Goal: Task Accomplishment & Management: Use online tool/utility

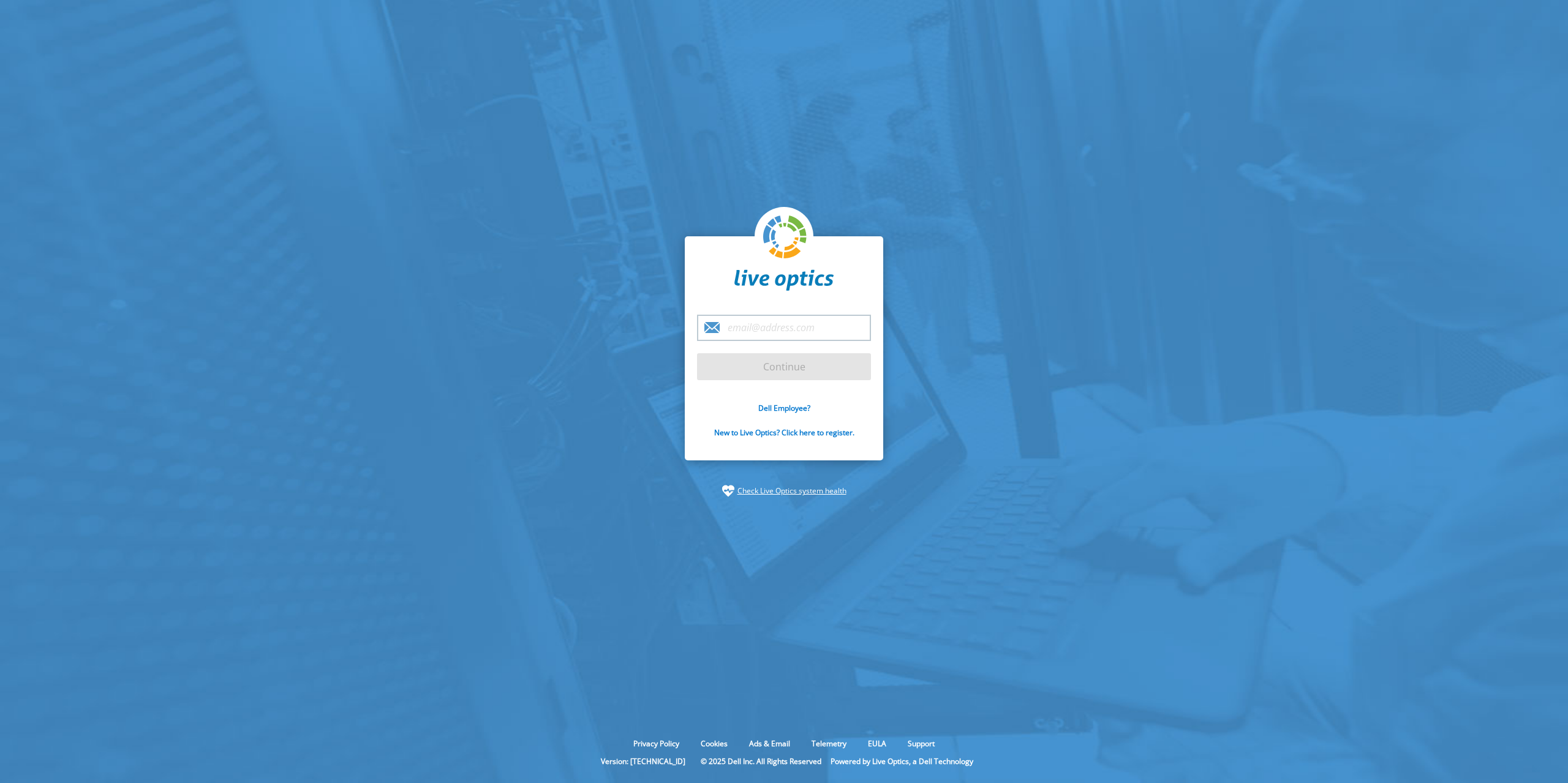
click at [788, 323] on input "email" at bounding box center [784, 328] width 174 height 27
click at [754, 331] on input "email" at bounding box center [784, 328] width 174 height 27
drag, startPoint x: 849, startPoint y: 325, endPoint x: 831, endPoint y: 332, distance: 19.3
click at [831, 332] on div "[EMAIL_ADDRESS][DOMAIN_NAME]" at bounding box center [784, 328] width 174 height 27
click at [840, 328] on input "[EMAIL_ADDRESS][DOMAIN_NAME]" at bounding box center [784, 328] width 174 height 27
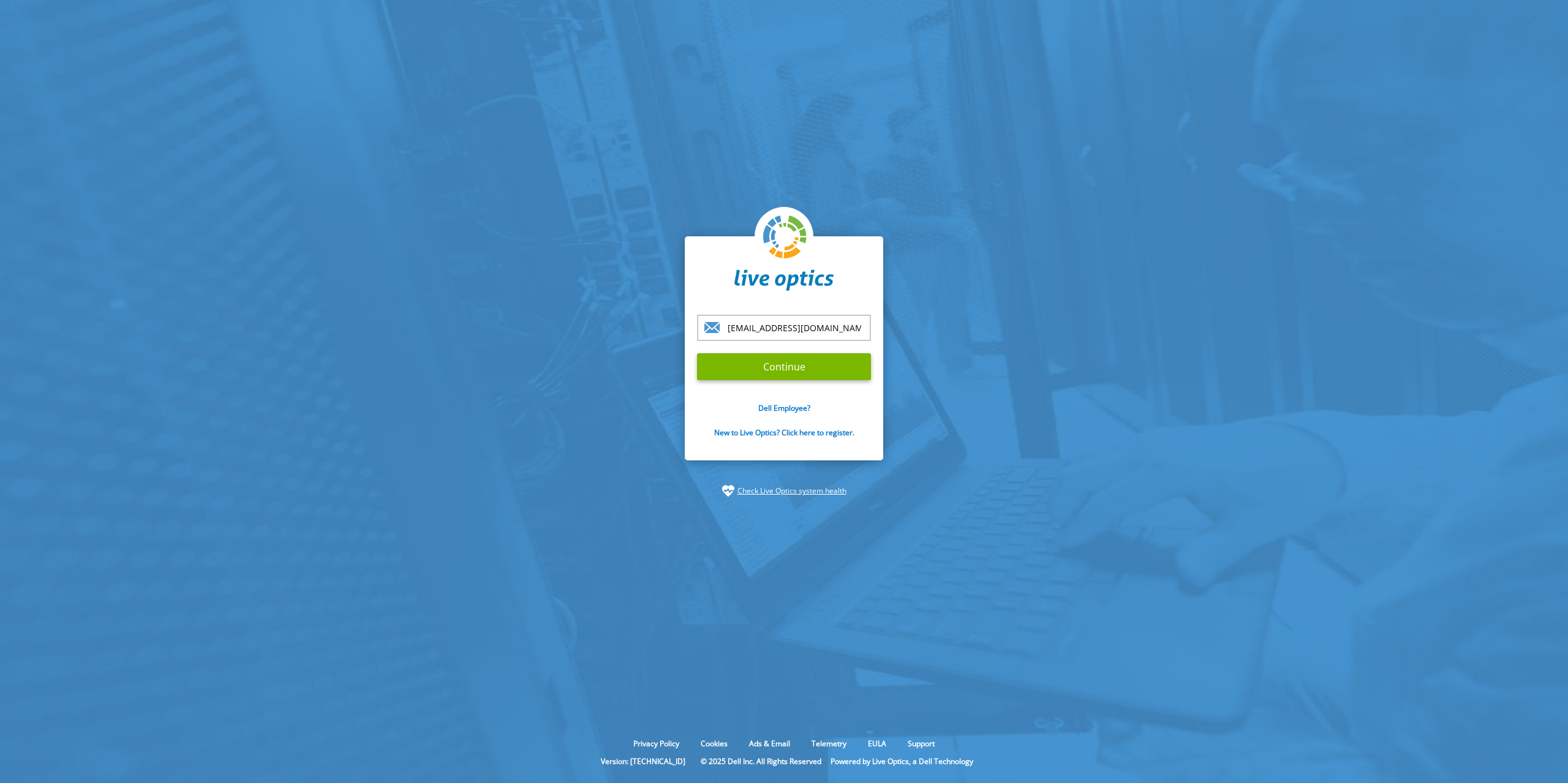
click at [697, 315] on div at bounding box center [697, 315] width 0 height 0
type input "[EMAIL_ADDRESS][DOMAIN_NAME]"
click at [874, 274] on div "rloge@netsync.com Continue Dell Employee? New to Live Optics? Click here to reg…" at bounding box center [784, 348] width 198 height 225
click at [782, 365] on input "Continue" at bounding box center [784, 366] width 174 height 27
click at [812, 361] on input "Continue" at bounding box center [784, 366] width 174 height 27
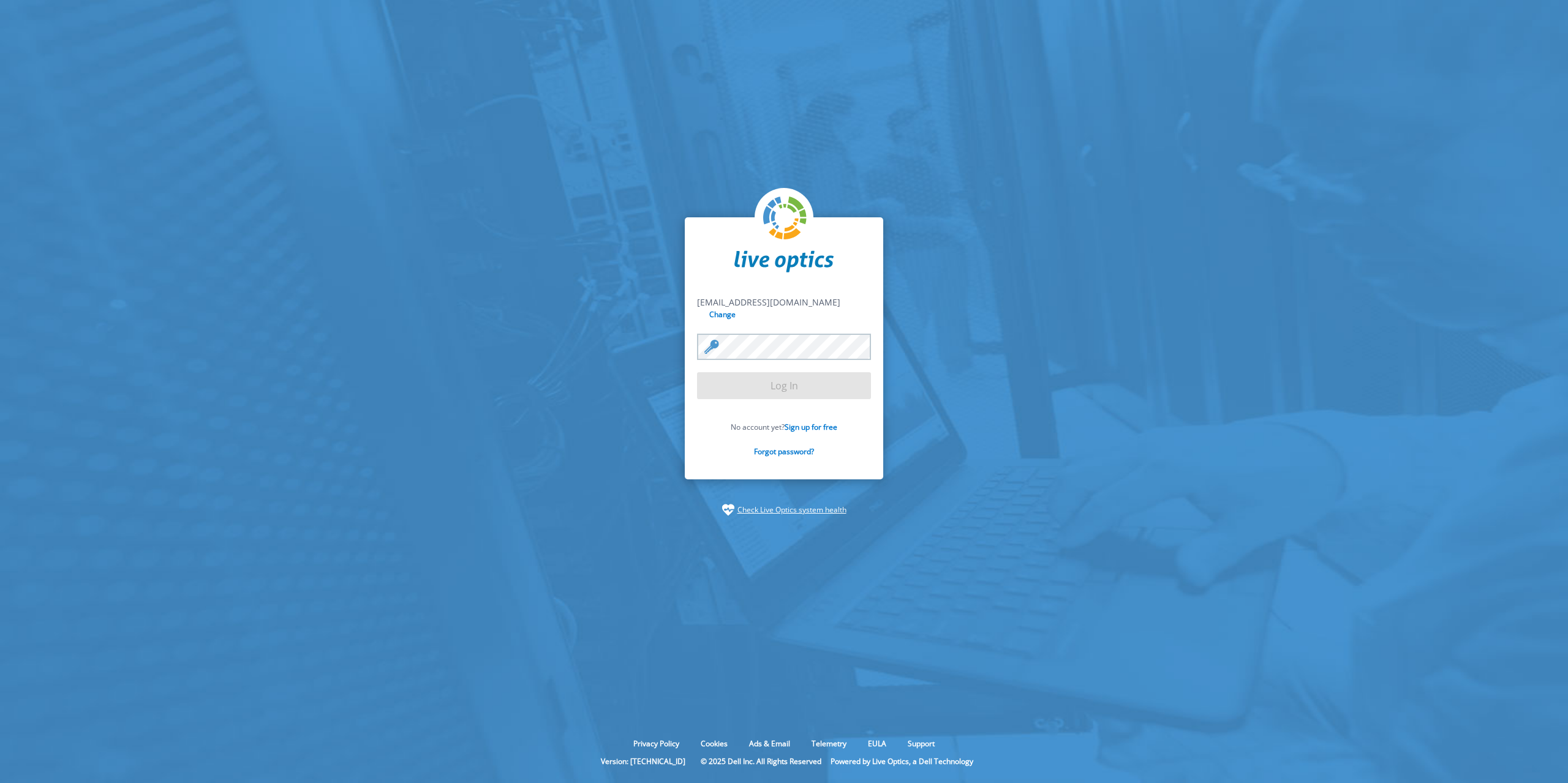
click at [697, 334] on div at bounding box center [697, 334] width 0 height 0
click at [740, 313] on input "Change" at bounding box center [723, 315] width 33 height 12
click at [740, 309] on input "Change" at bounding box center [723, 315] width 33 height 12
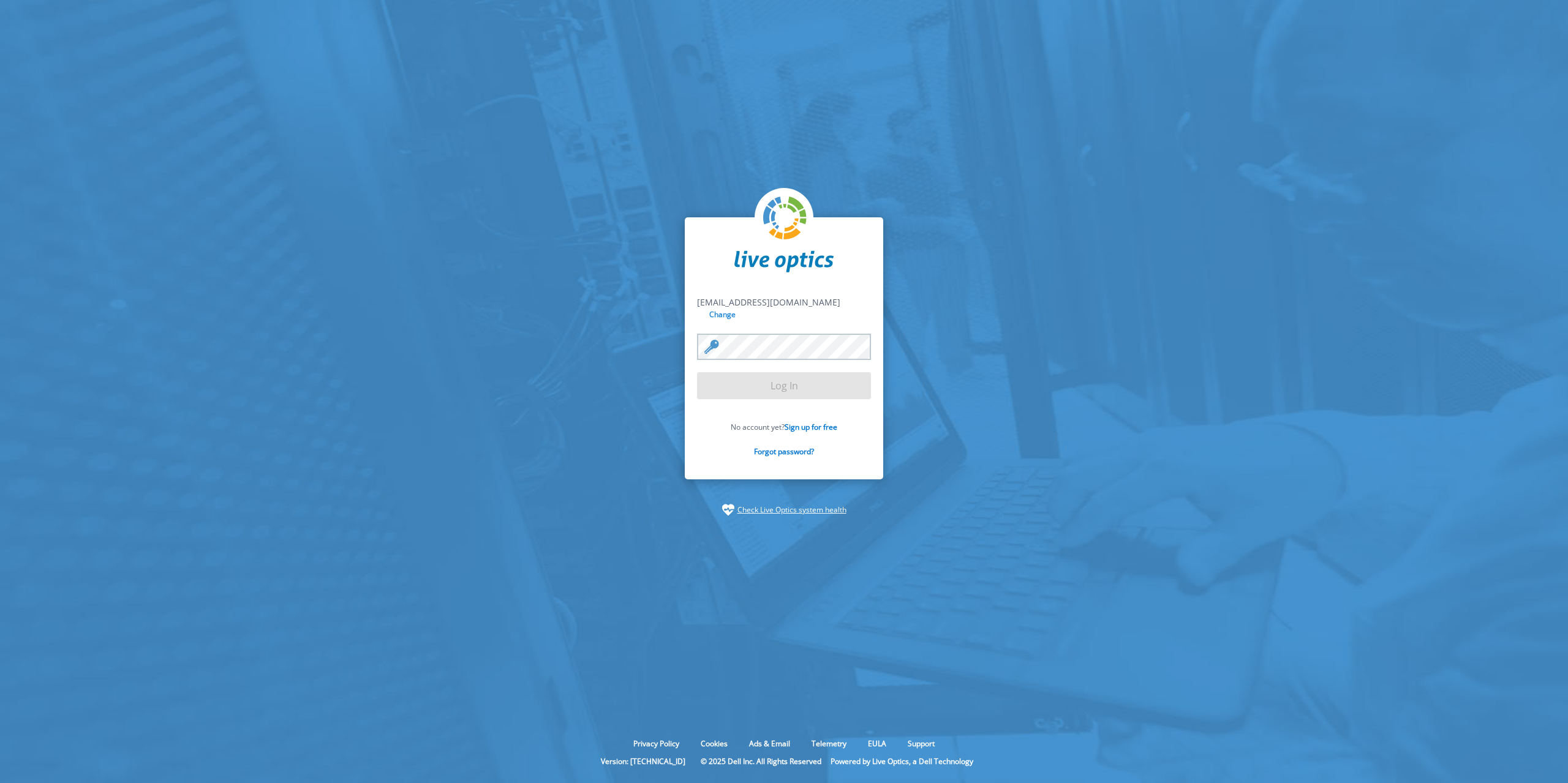
click at [740, 309] on input "Change" at bounding box center [723, 315] width 33 height 12
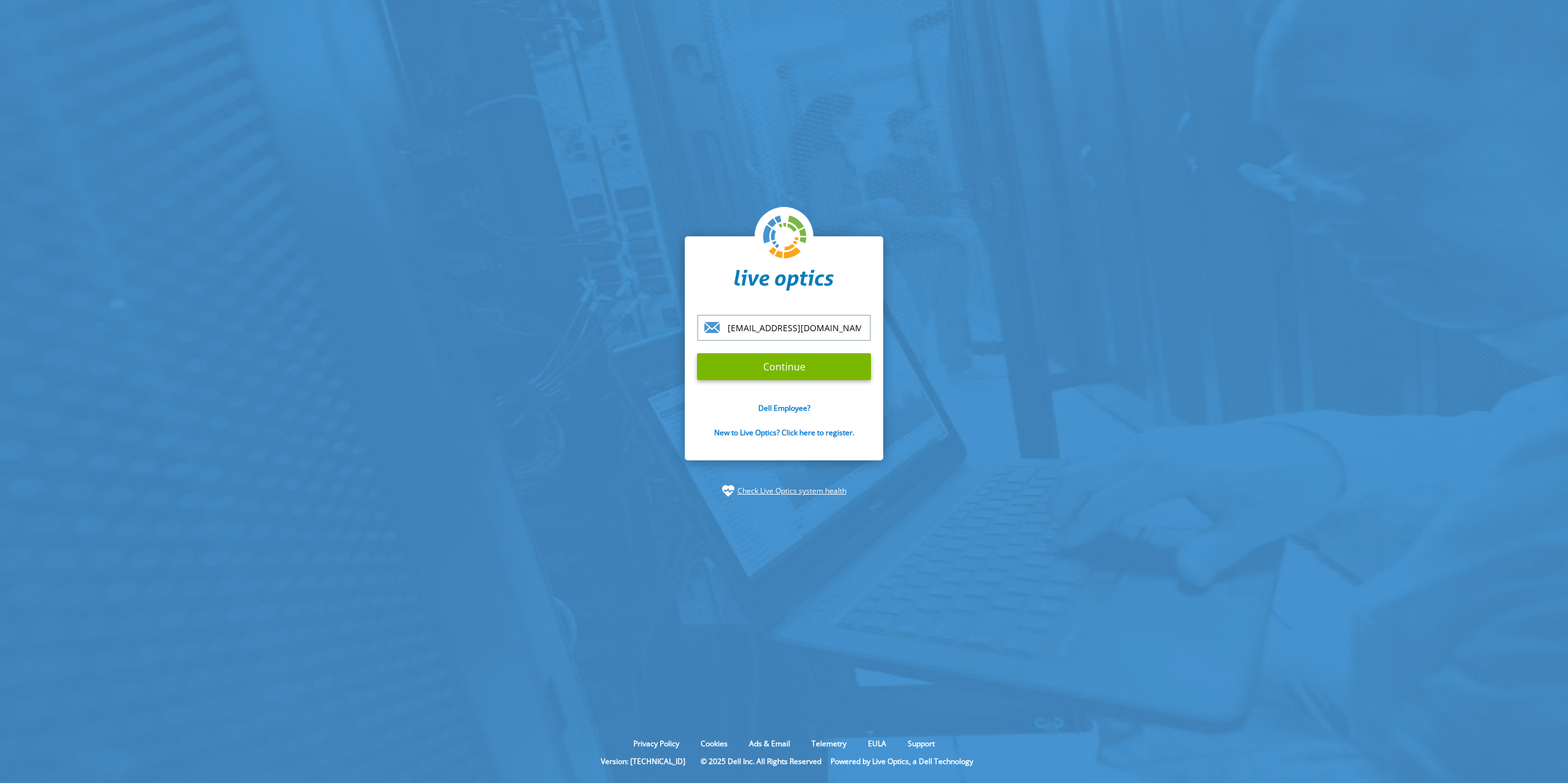
click at [786, 324] on input "[EMAIL_ADDRESS][DOMAIN_NAME]" at bounding box center [784, 328] width 174 height 27
type input "[EMAIL_ADDRESS][DOMAIN_NAME]"
click at [697, 353] on input "Continue" at bounding box center [784, 366] width 174 height 27
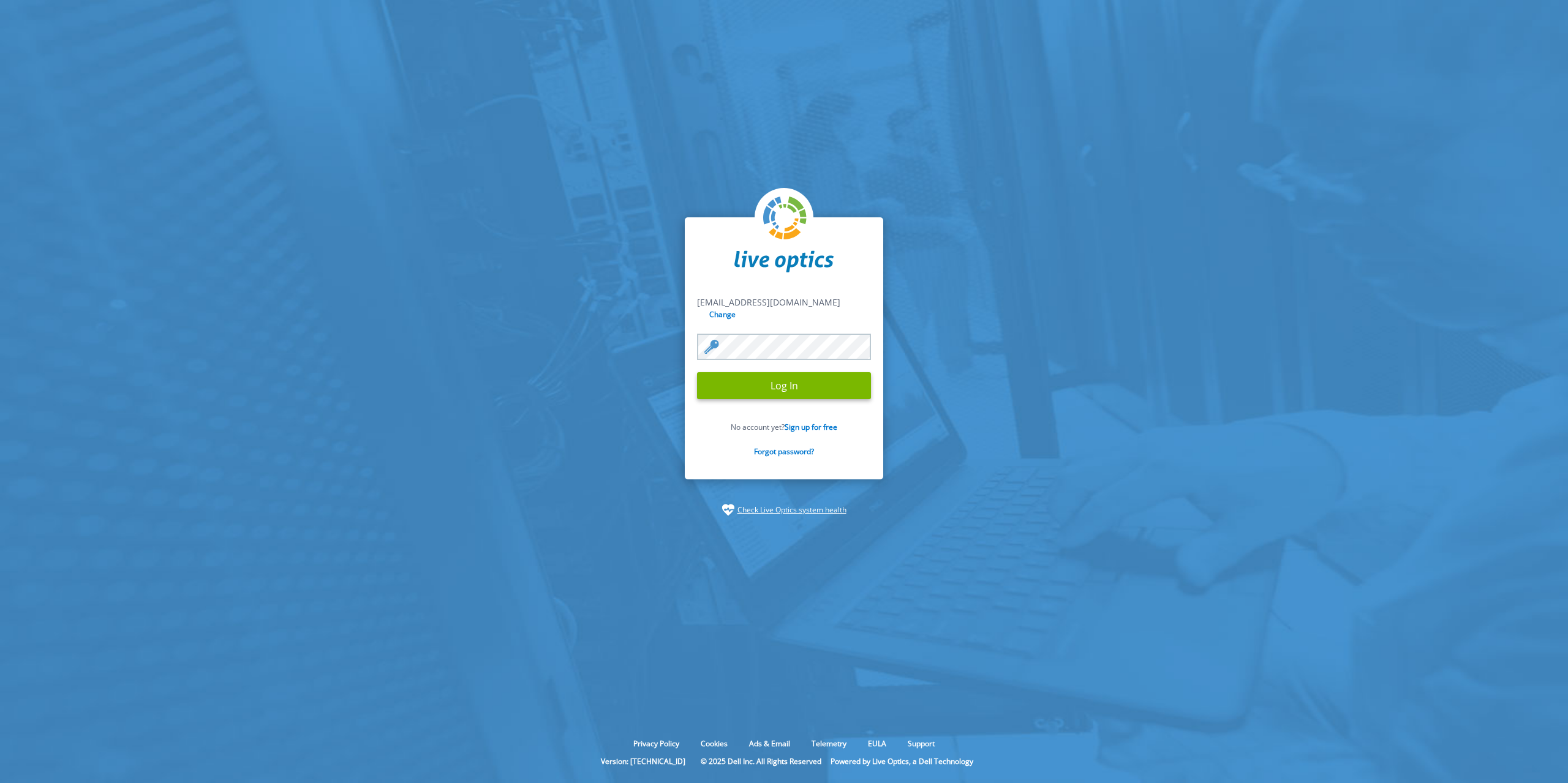
click at [697, 372] on input "Log In" at bounding box center [784, 386] width 174 height 27
click at [763, 372] on input "Log In" at bounding box center [784, 386] width 174 height 27
click at [771, 384] on input "Log In" at bounding box center [784, 386] width 174 height 27
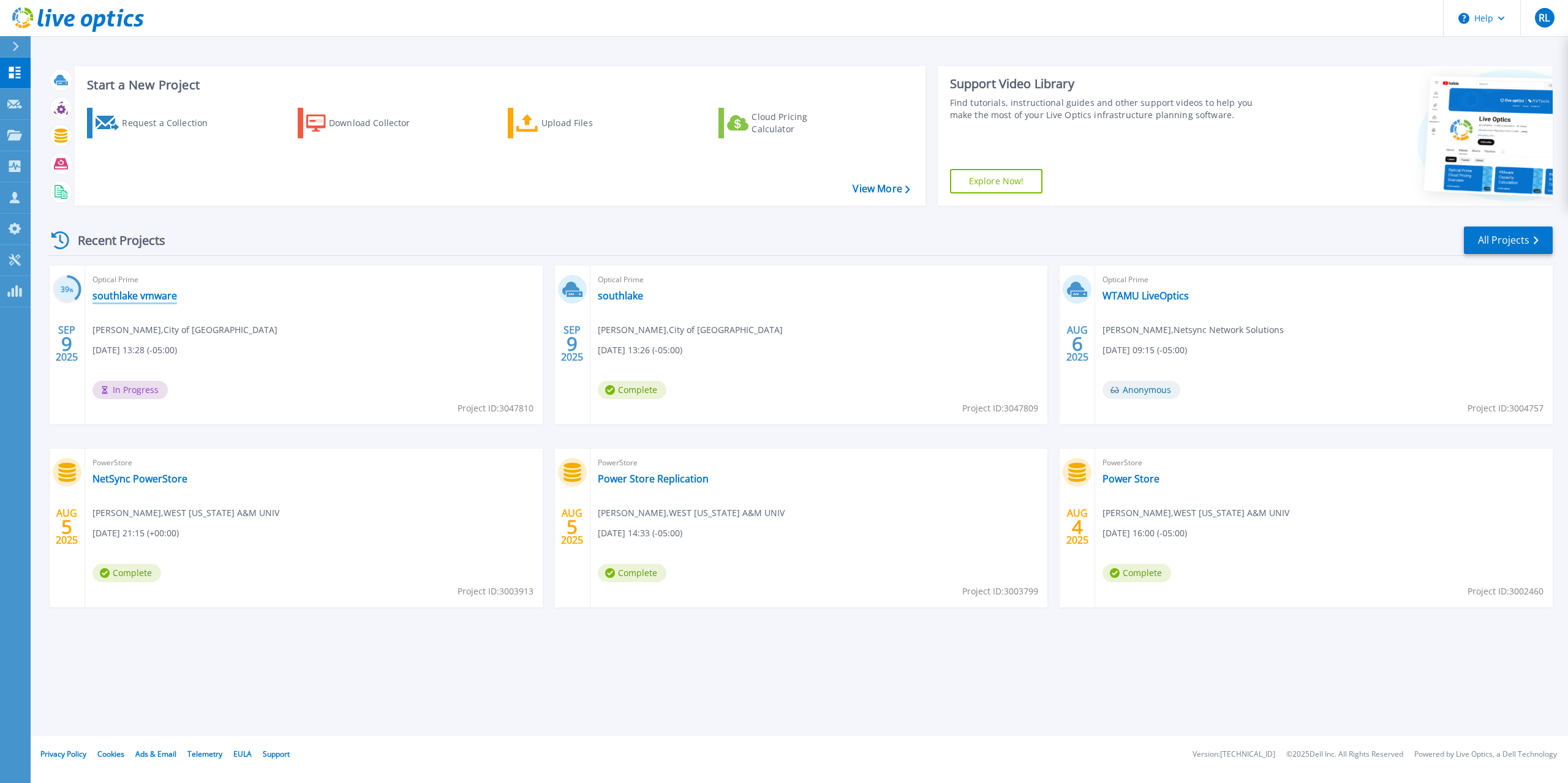
click at [156, 301] on link "southlake vmware" at bounding box center [134, 295] width 84 height 12
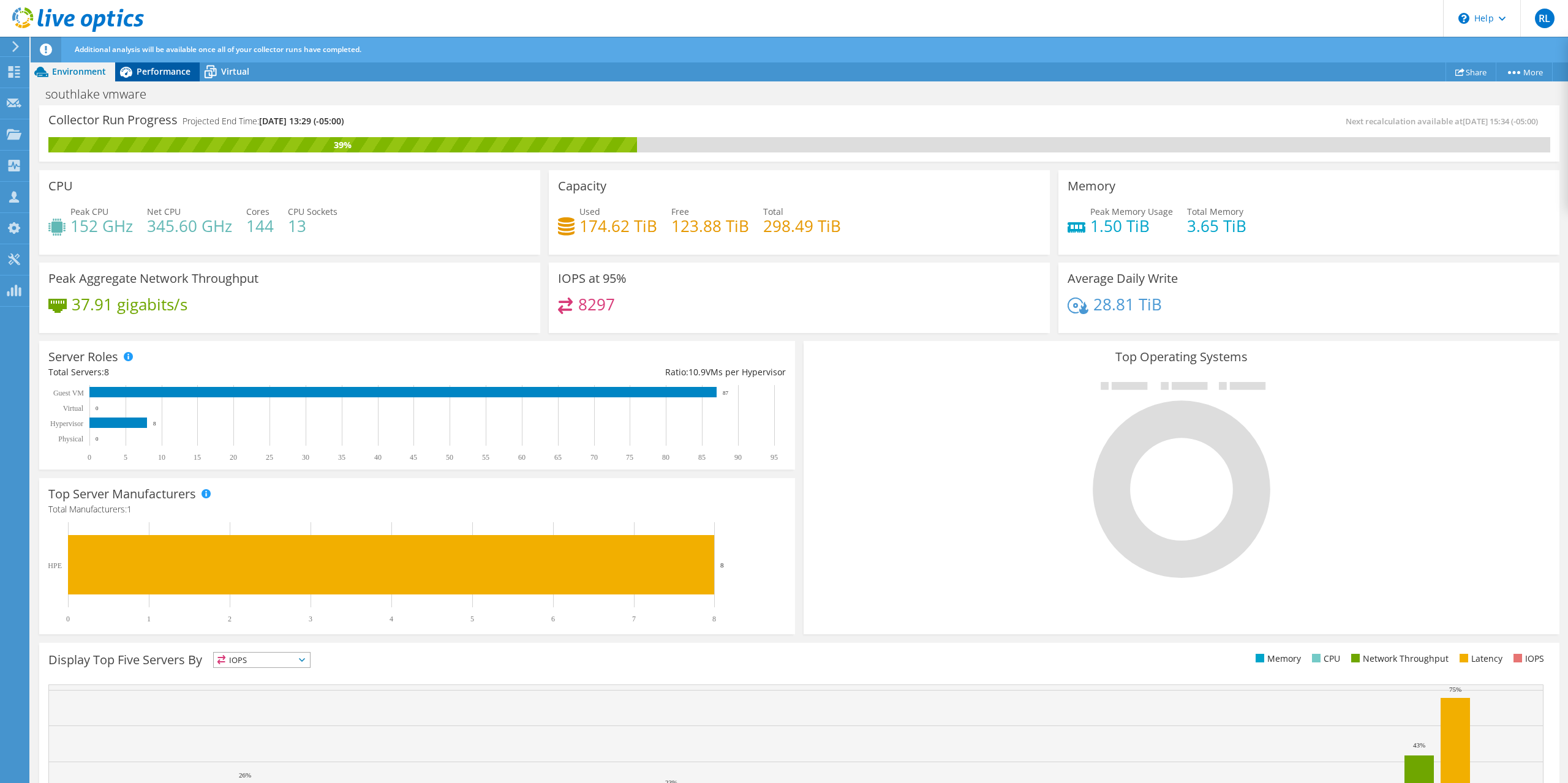
click at [190, 75] on div "Performance" at bounding box center [157, 72] width 84 height 20
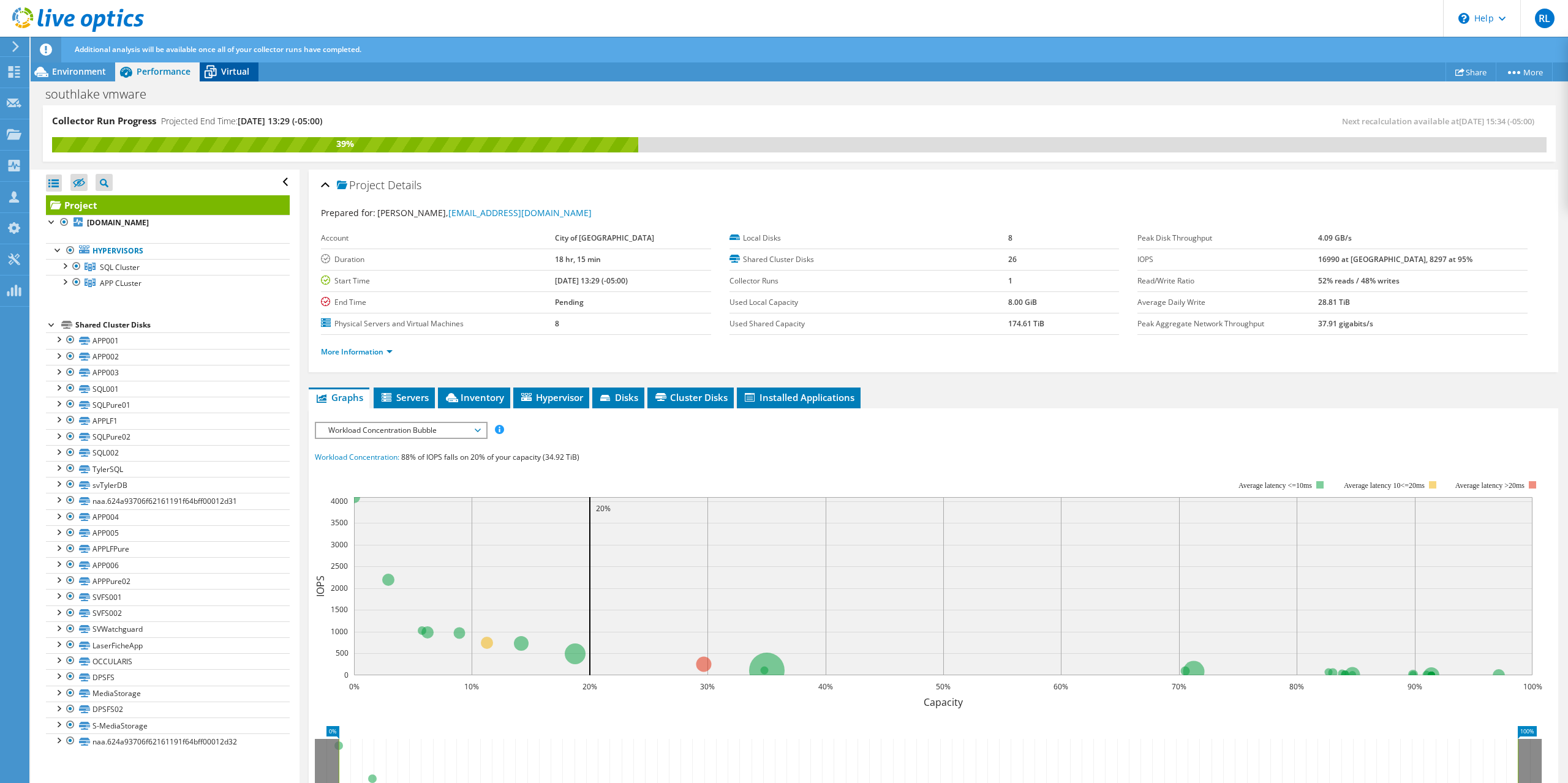
click at [238, 80] on div "Virtual" at bounding box center [229, 72] width 59 height 20
